Goal: Find contact information: Find contact information

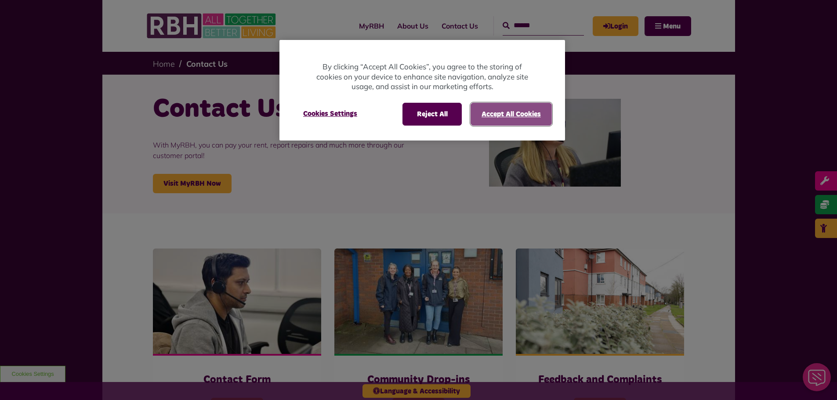
click at [504, 116] on button "Accept All Cookies" at bounding box center [511, 114] width 81 height 23
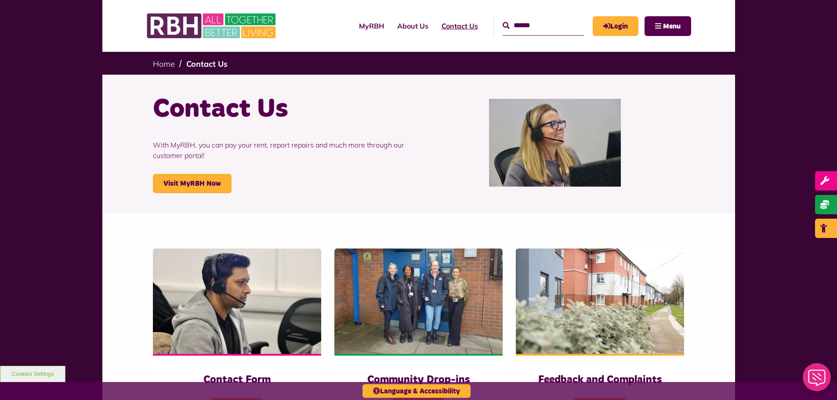
click at [443, 25] on link "Contact Us" at bounding box center [460, 26] width 50 height 24
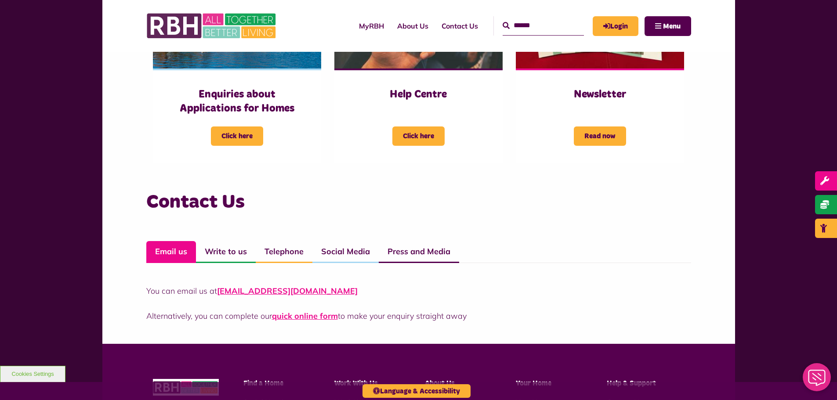
scroll to position [469, 0]
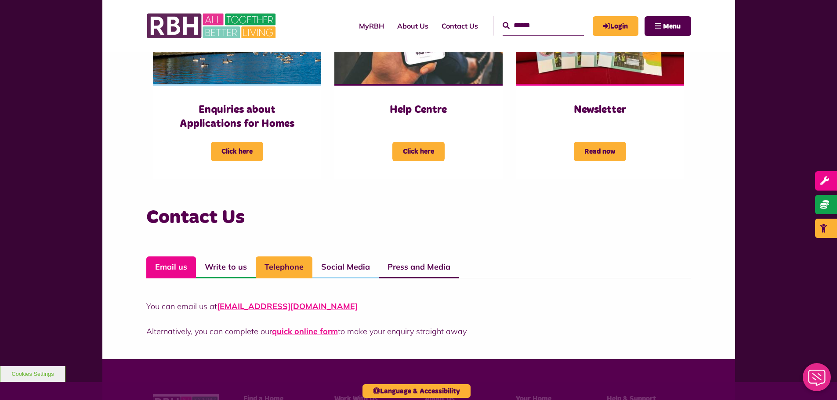
click at [291, 263] on link "Telephone" at bounding box center [284, 268] width 57 height 22
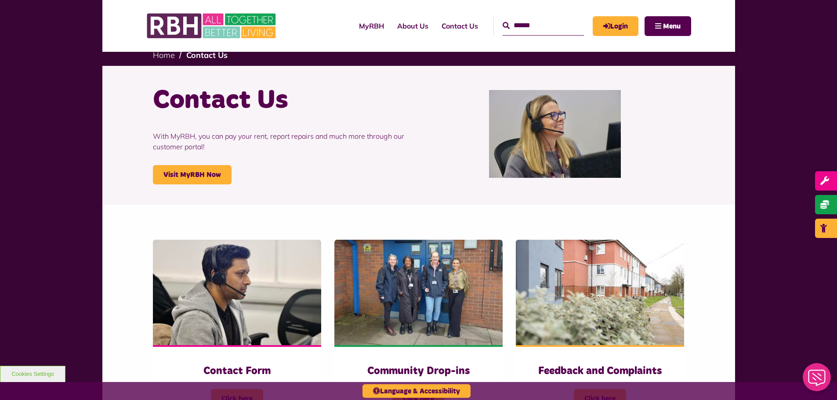
scroll to position [0, 0]
